Goal: Task Accomplishment & Management: Complete application form

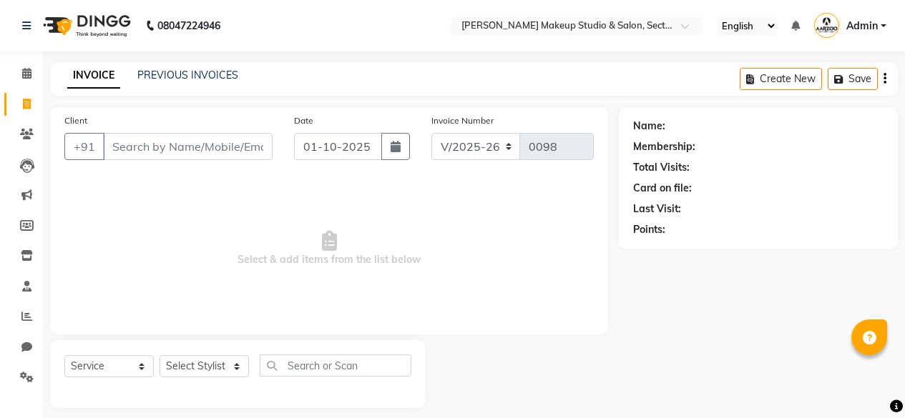
select select "6943"
select select "service"
click at [204, 364] on select "Select Stylist aarzoo mam [PERSON_NAME] [PERSON_NAME] [PERSON_NAME] [PERSON_NAM…" at bounding box center [203, 366] width 89 height 22
select select "85185"
click at [159, 355] on select "Select Stylist aarzoo mam [PERSON_NAME] [PERSON_NAME] [PERSON_NAME] [PERSON_NAM…" at bounding box center [203, 366] width 89 height 22
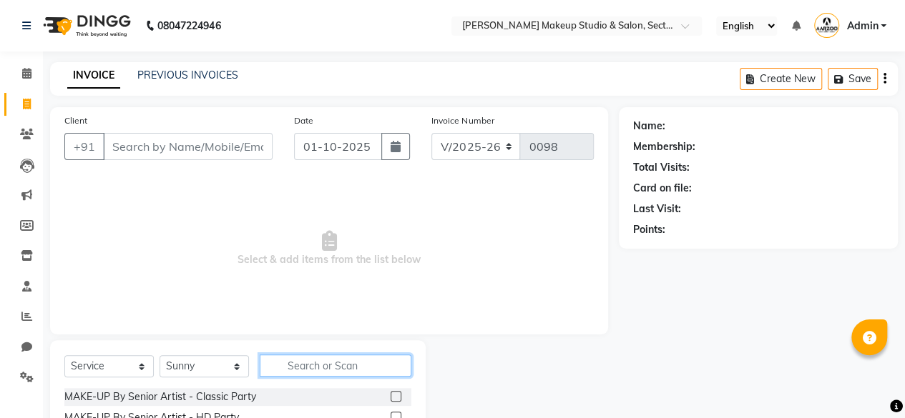
drag, startPoint x: 297, startPoint y: 362, endPoint x: 305, endPoint y: 355, distance: 10.6
click at [302, 359] on input "text" at bounding box center [336, 366] width 152 height 22
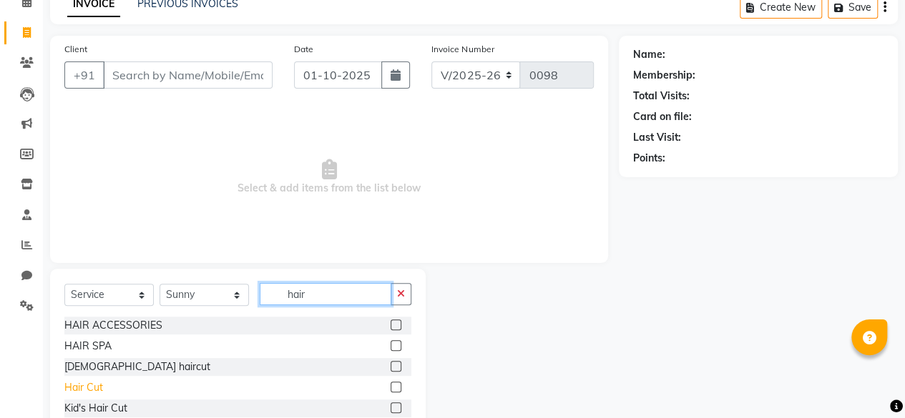
type input "hair"
click at [76, 388] on div "Hair Cut" at bounding box center [83, 388] width 39 height 15
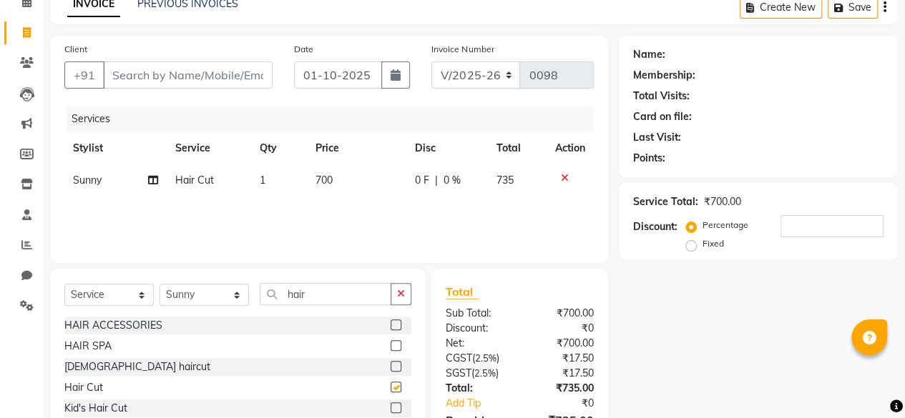
checkbox input "false"
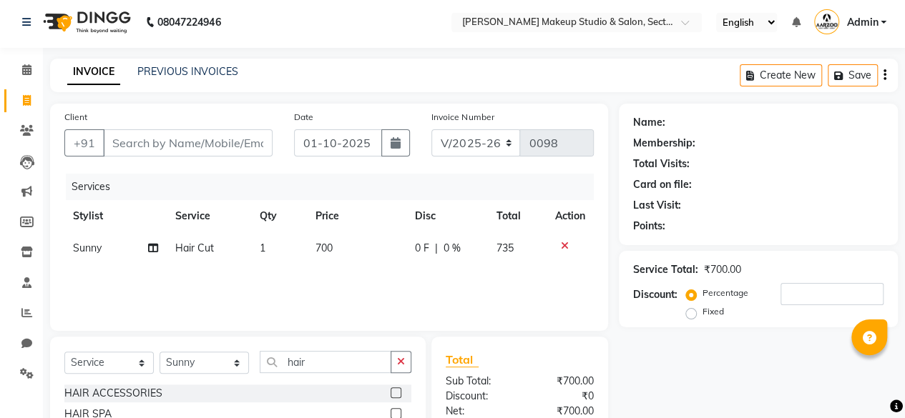
scroll to position [0, 0]
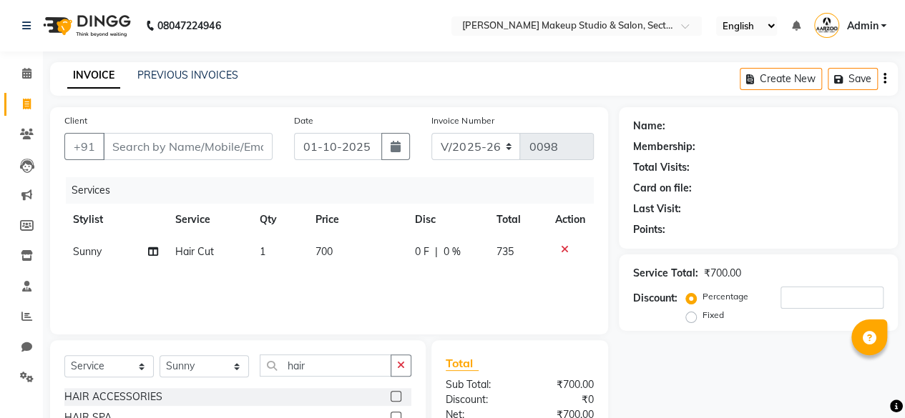
click at [370, 242] on td "700" at bounding box center [356, 252] width 99 height 32
select select "85185"
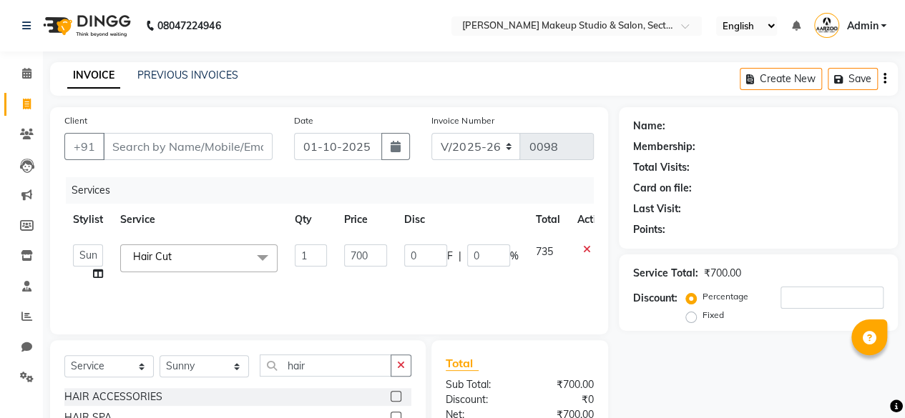
click at [387, 250] on td "700" at bounding box center [365, 263] width 60 height 54
click at [373, 253] on input "700" at bounding box center [365, 256] width 43 height 22
type input "7"
type input "600"
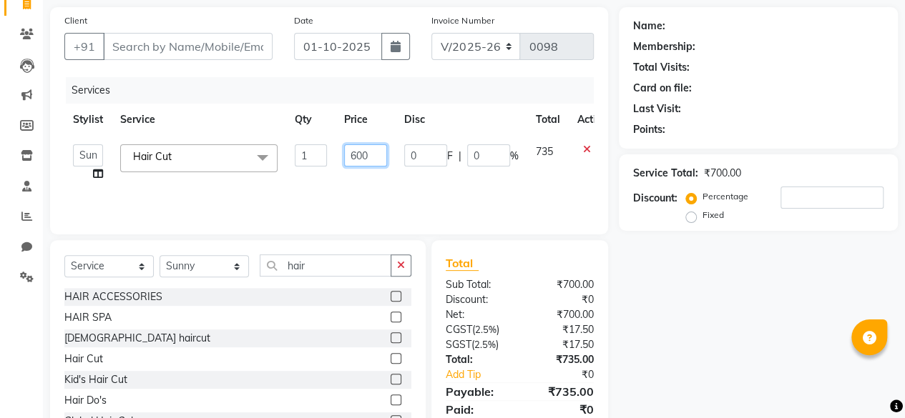
scroll to position [154, 0]
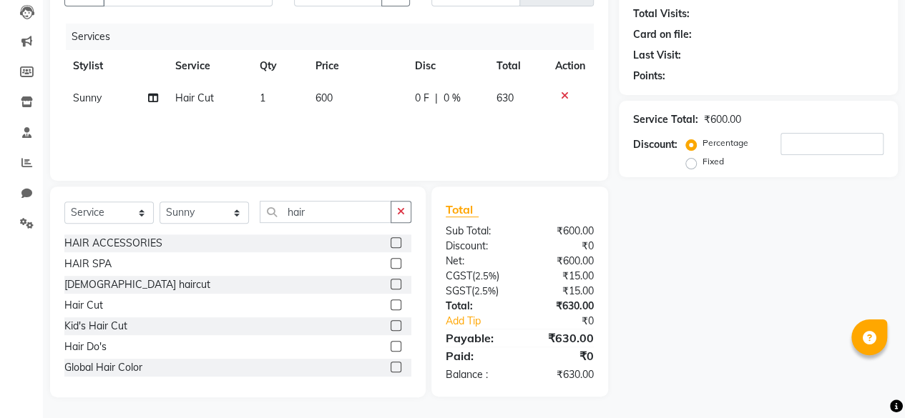
click at [659, 325] on div "Name: Membership: Total Visits: Card on file: Last Visit: Points: Service Total…" at bounding box center [764, 176] width 290 height 444
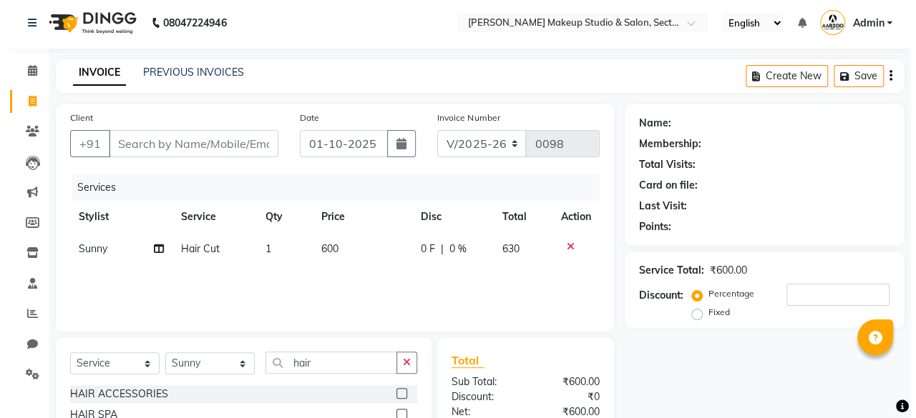
scroll to position [0, 0]
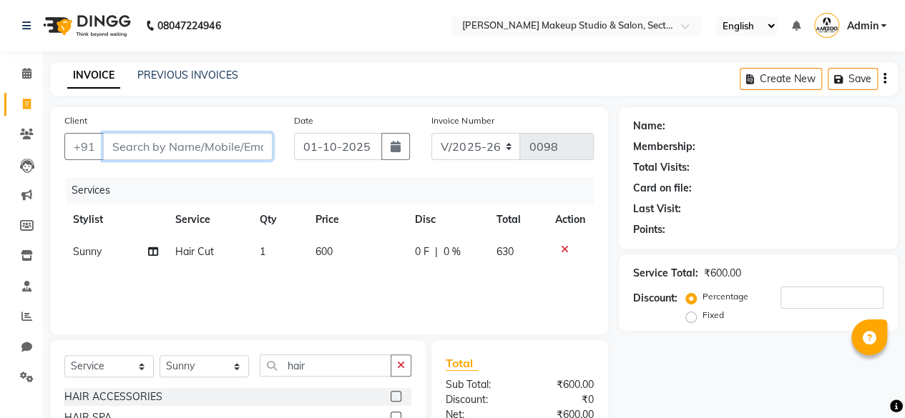
drag, startPoint x: 183, startPoint y: 143, endPoint x: 170, endPoint y: 154, distance: 16.8
click at [175, 149] on input "Client" at bounding box center [188, 146] width 170 height 27
type input "8"
type input "0"
type input "8920842830"
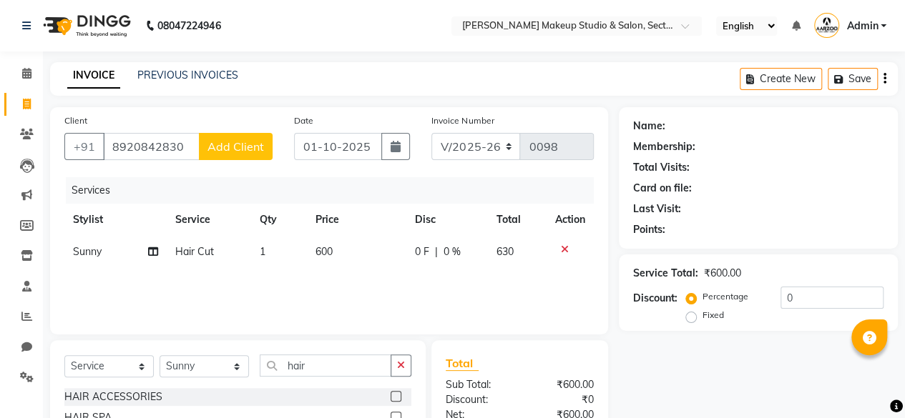
click at [237, 152] on span "Add Client" at bounding box center [235, 146] width 57 height 14
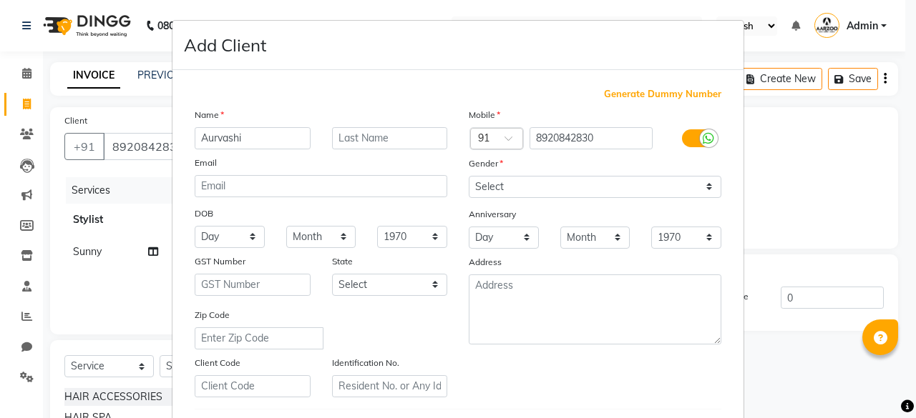
click at [203, 135] on input "Aurvashi" at bounding box center [253, 138] width 116 height 22
click at [202, 136] on input "urvashi" at bounding box center [253, 138] width 116 height 22
type input "Urvashi"
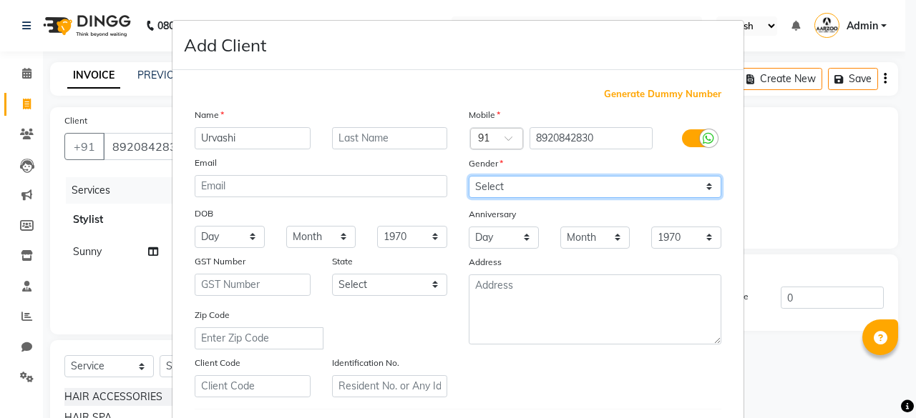
click at [564, 185] on select "Select [DEMOGRAPHIC_DATA] [DEMOGRAPHIC_DATA] Other Prefer Not To Say" at bounding box center [594, 187] width 252 height 22
select select "[DEMOGRAPHIC_DATA]"
click at [468, 176] on select "Select [DEMOGRAPHIC_DATA] [DEMOGRAPHIC_DATA] Other Prefer Not To Say" at bounding box center [594, 187] width 252 height 22
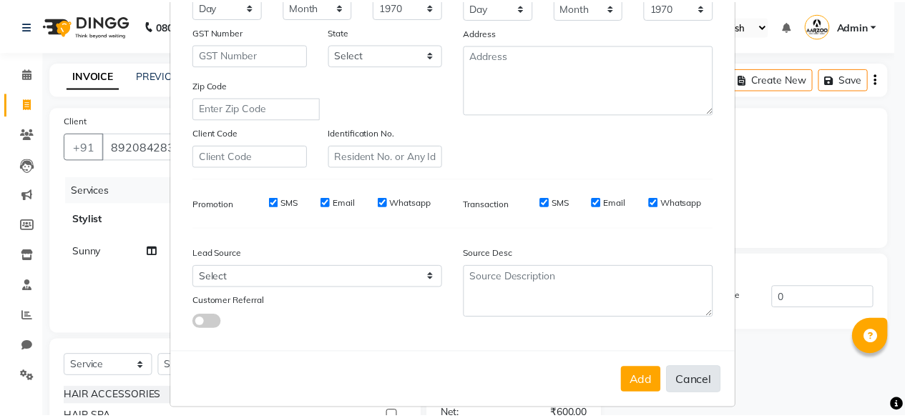
scroll to position [239, 0]
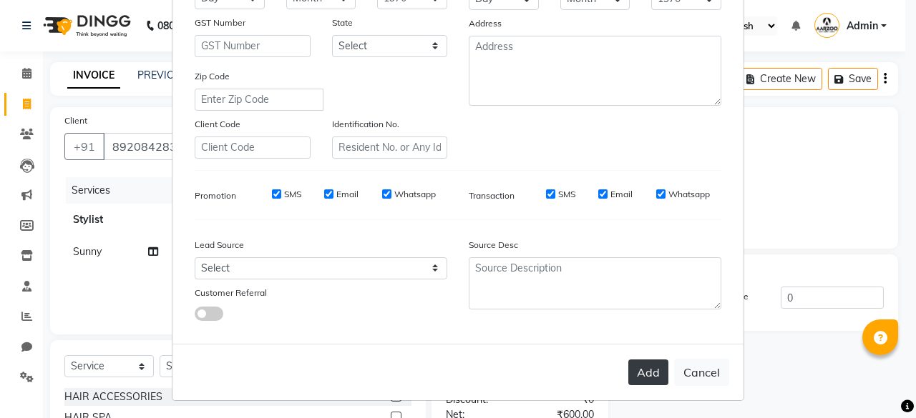
click at [657, 376] on button "Add" at bounding box center [648, 373] width 40 height 26
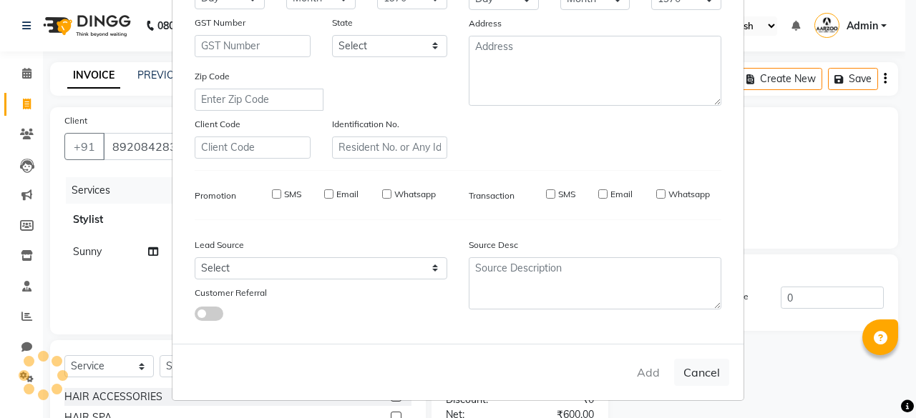
select select
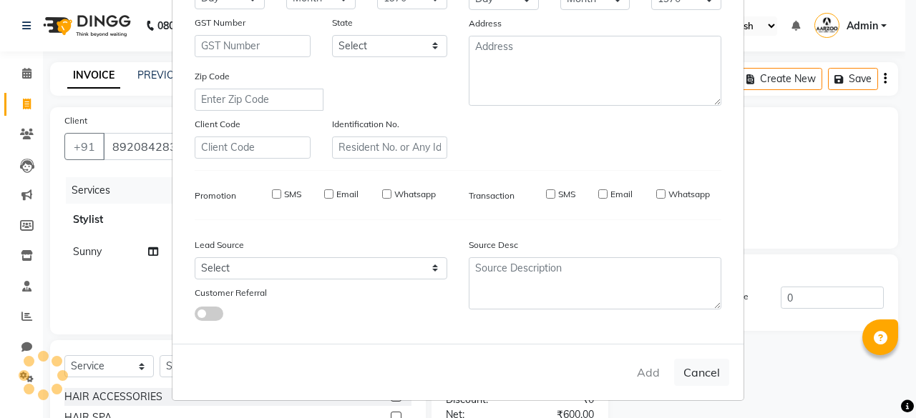
select select
checkbox input "false"
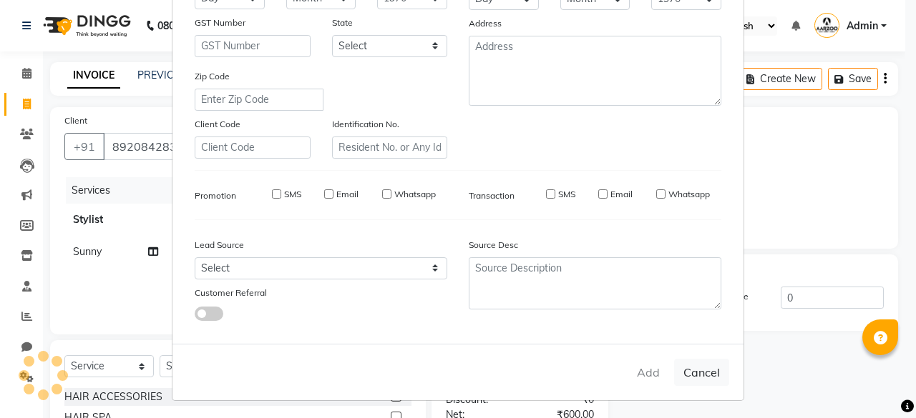
checkbox input "false"
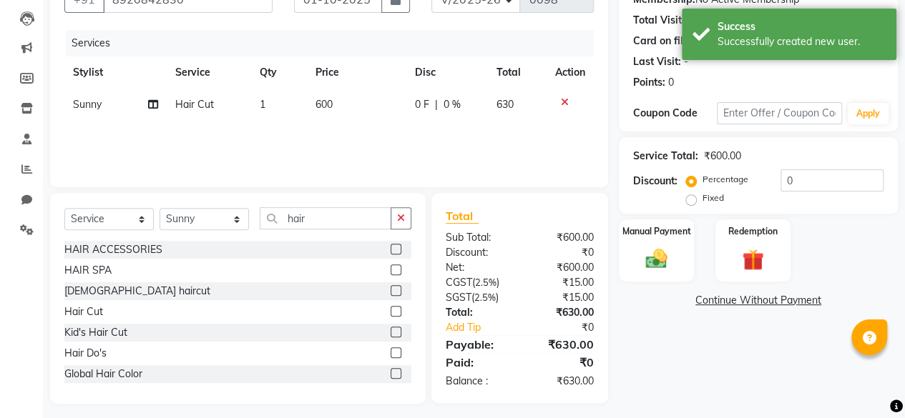
scroll to position [154, 0]
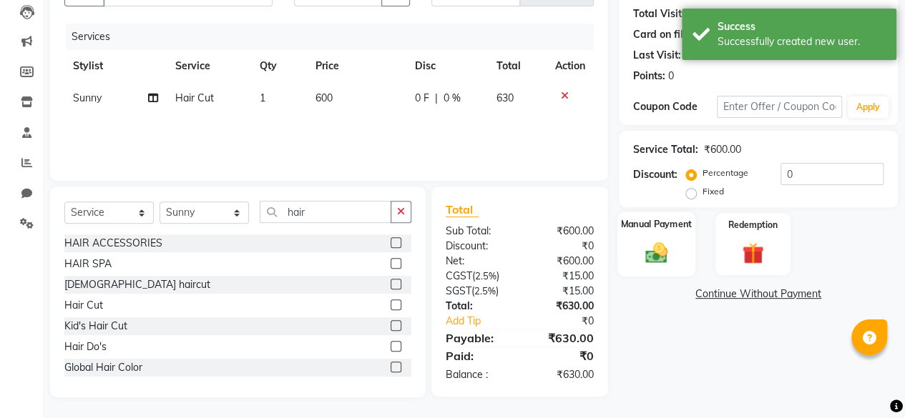
click at [663, 262] on img at bounding box center [656, 253] width 36 height 26
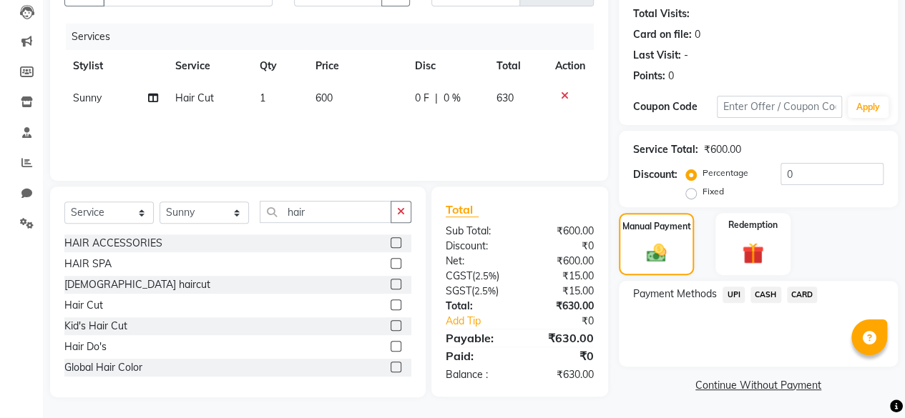
click at [772, 295] on span "CASH" at bounding box center [765, 295] width 31 height 16
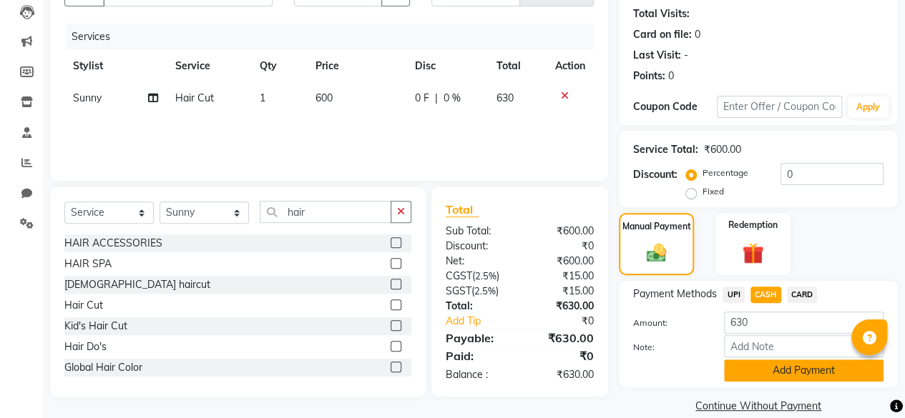
click at [771, 363] on button "Add Payment" at bounding box center [803, 371] width 159 height 22
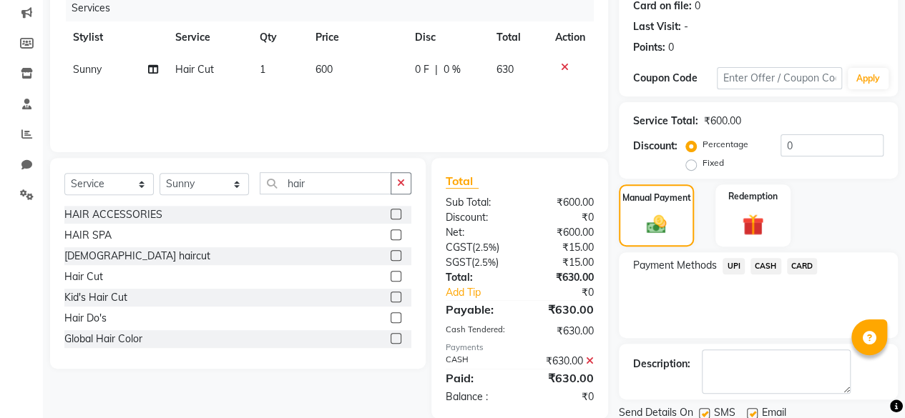
scroll to position [232, 0]
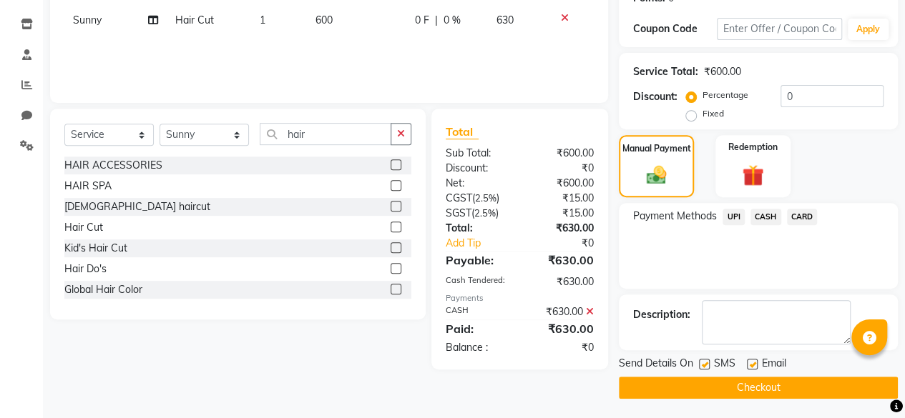
click at [754, 363] on label at bounding box center [752, 364] width 11 height 11
click at [754, 363] on input "checkbox" at bounding box center [751, 364] width 9 height 9
checkbox input "false"
click at [752, 386] on button "Checkout" at bounding box center [758, 388] width 279 height 22
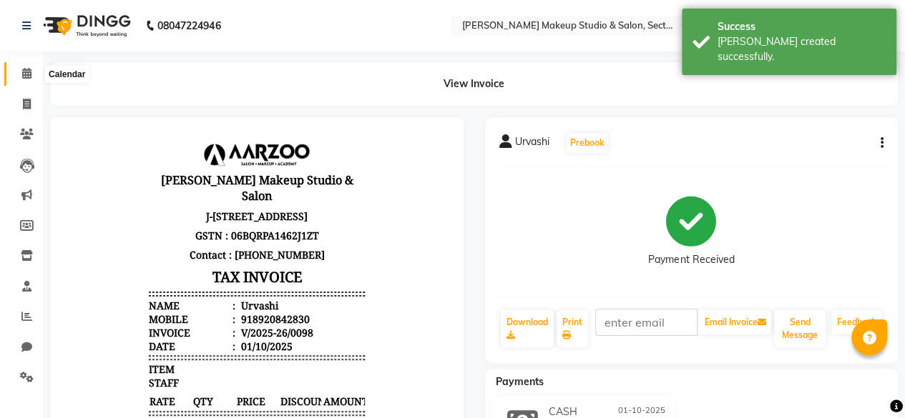
drag, startPoint x: 26, startPoint y: 71, endPoint x: 36, endPoint y: 92, distance: 23.4
click at [27, 71] on icon at bounding box center [26, 73] width 9 height 11
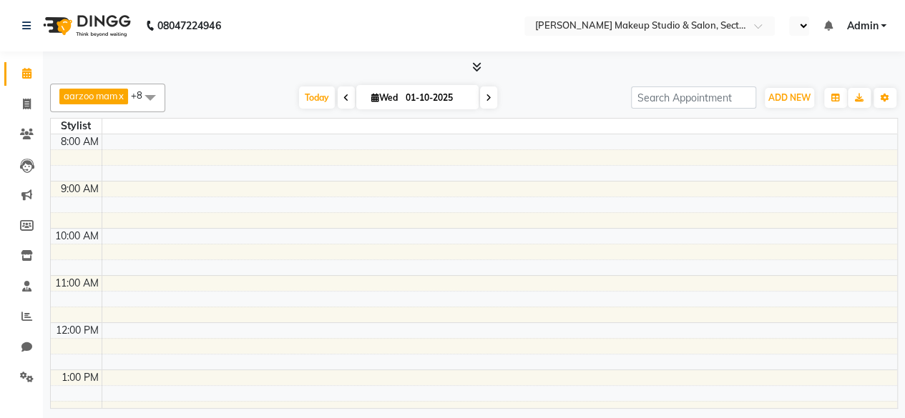
select select "en"
